Goal: Task Accomplishment & Management: Manage account settings

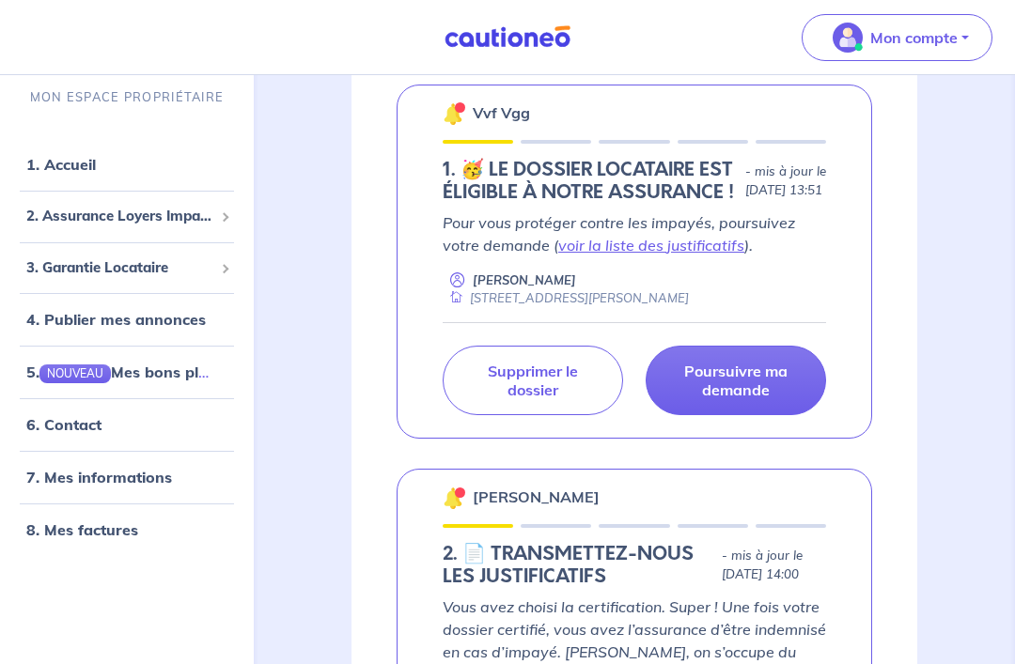
scroll to position [329, 0]
click at [572, 399] on p "Supprimer le dossier" at bounding box center [532, 381] width 133 height 38
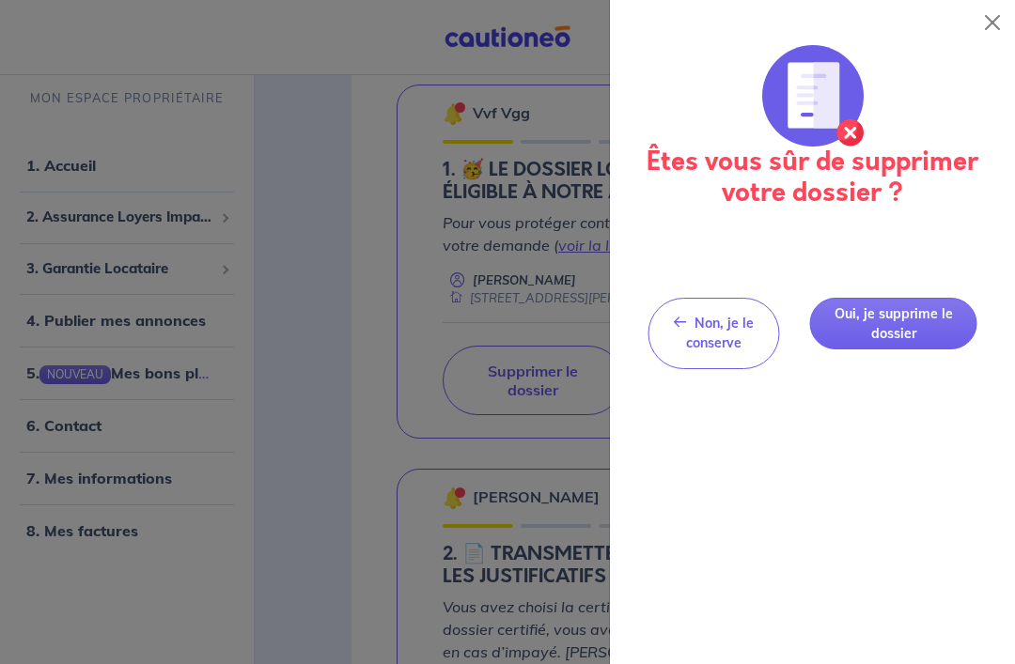
click at [916, 319] on button "Oui, je supprime le dossier" at bounding box center [893, 324] width 168 height 52
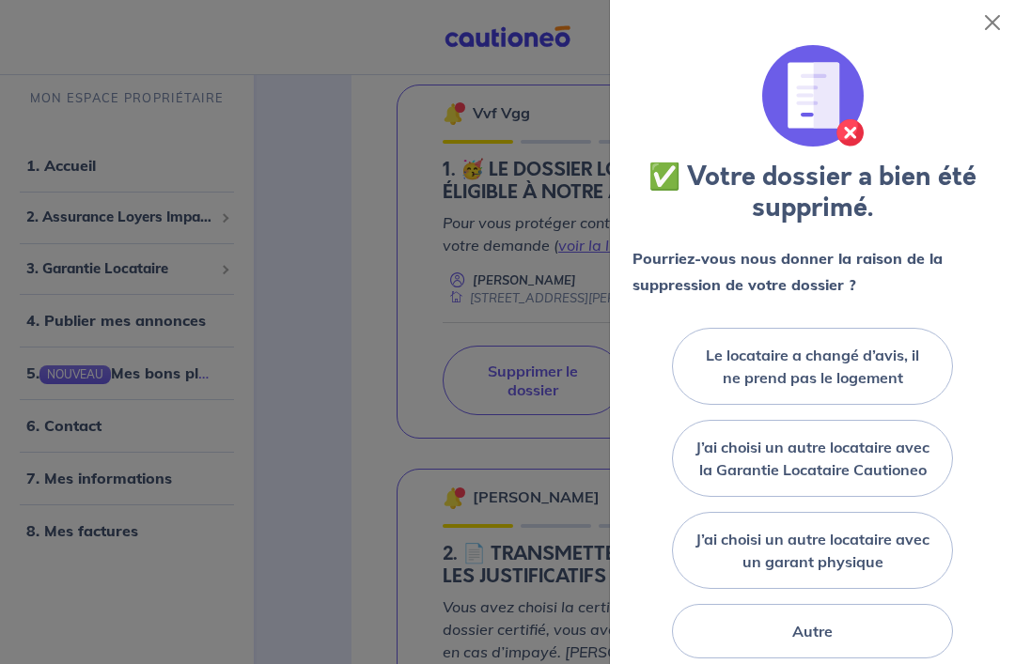
click at [884, 355] on label "Le locataire a changé d’avis, il ne prend pas le logement" at bounding box center [812, 366] width 234 height 45
click at [0, 0] on input "Le locataire a changé d’avis, il ne prend pas le logement" at bounding box center [0, 0] width 0 height 0
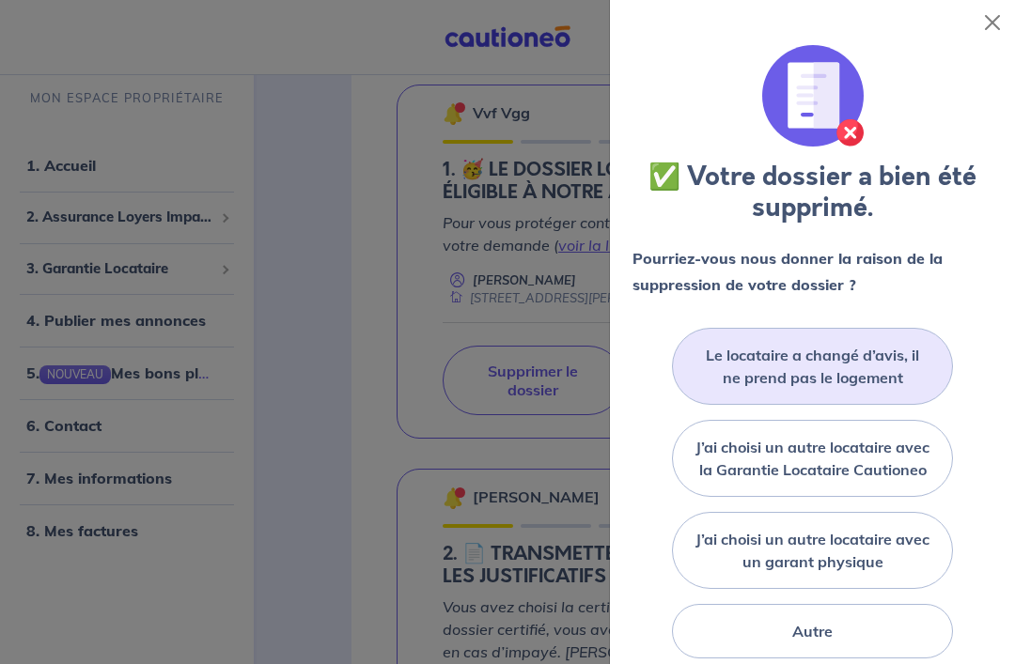
click at [878, 372] on label "Le locataire a changé d’avis, il ne prend pas le logement" at bounding box center [812, 366] width 234 height 45
click at [0, 0] on input "Le locataire a changé d’avis, il ne prend pas le logement" at bounding box center [0, 0] width 0 height 0
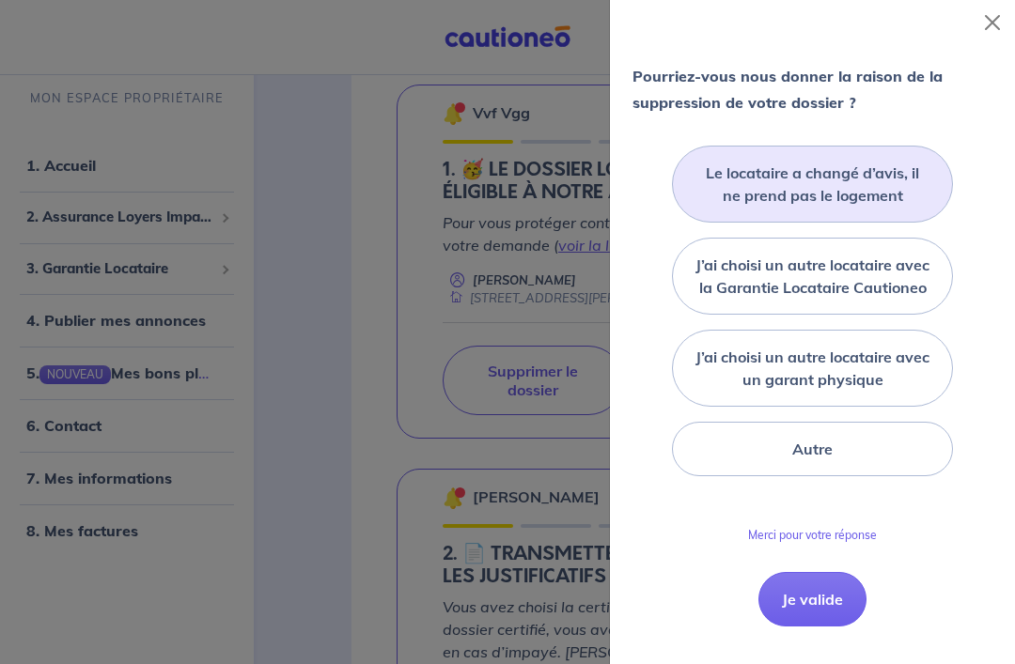
scroll to position [181, 0]
click at [823, 617] on button "Je valide" at bounding box center [812, 600] width 108 height 54
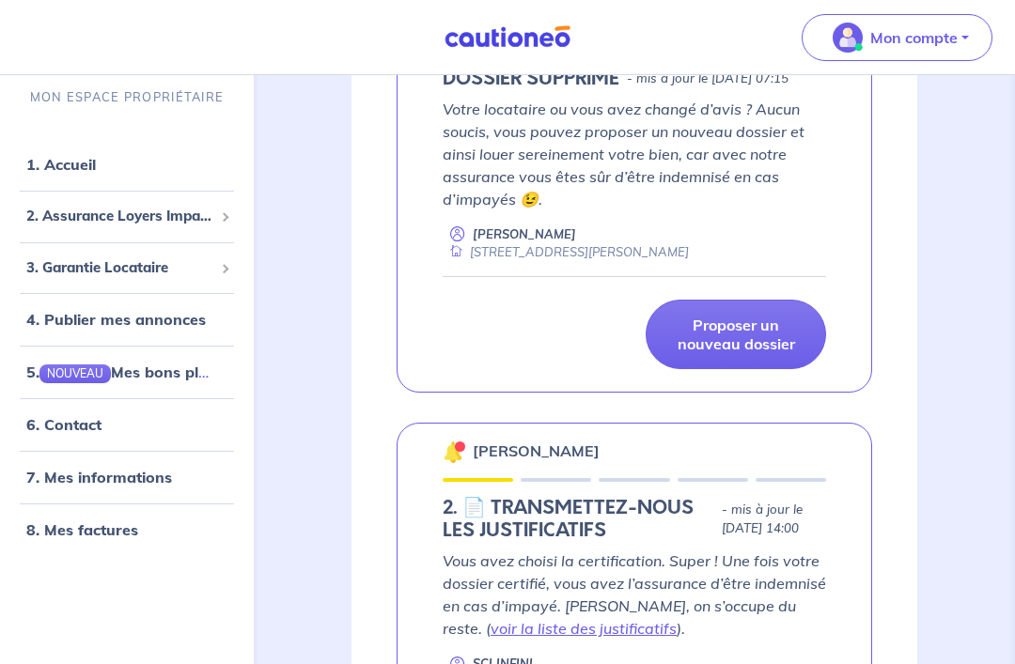
scroll to position [426, 0]
click at [56, 267] on span "3. Garantie Locataire" at bounding box center [119, 268] width 187 height 22
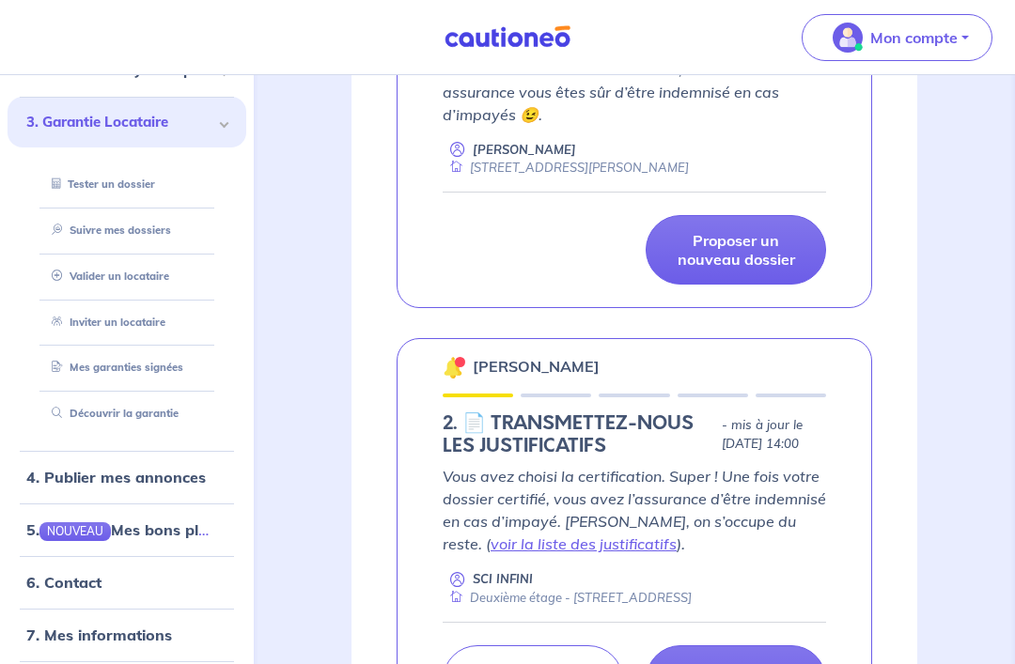
scroll to position [517, 0]
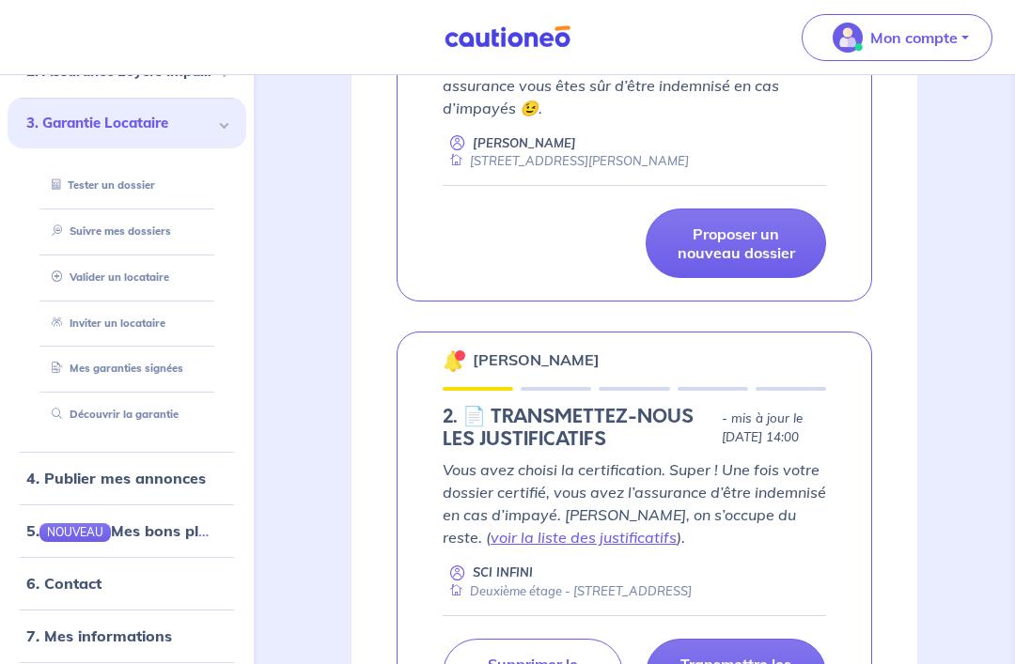
click at [101, 415] on link "Découvrir la garantie" at bounding box center [111, 414] width 134 height 13
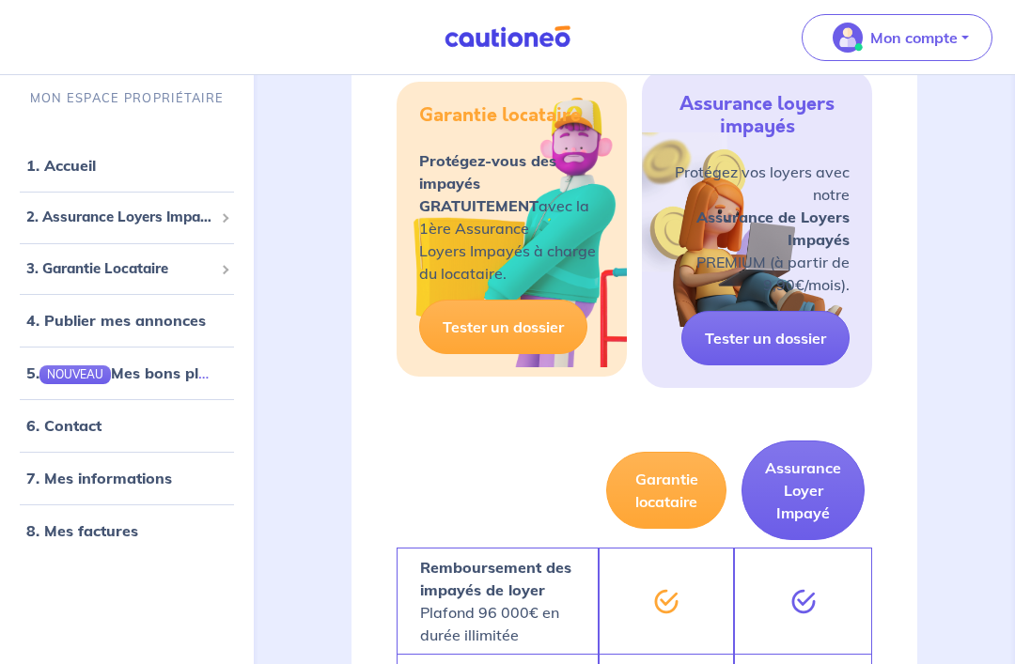
scroll to position [1086, 0]
click at [556, 346] on link "Tester un dossier" at bounding box center [503, 328] width 168 height 54
